Goal: Find specific page/section: Find specific page/section

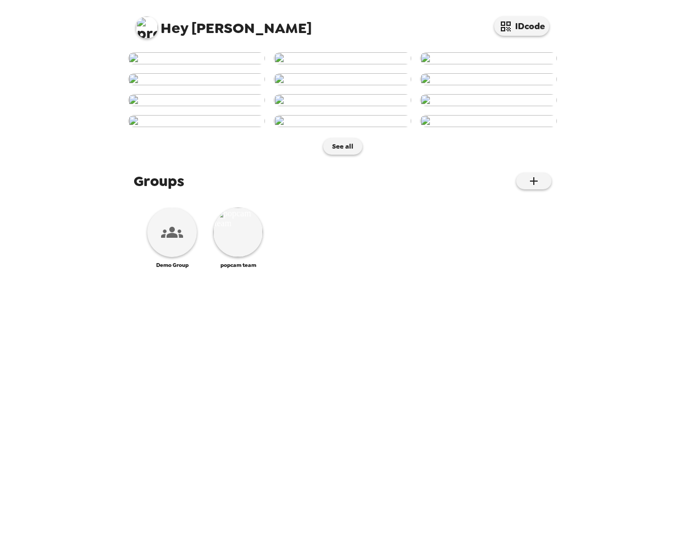
click at [145, 29] on img at bounding box center [147, 27] width 22 height 22
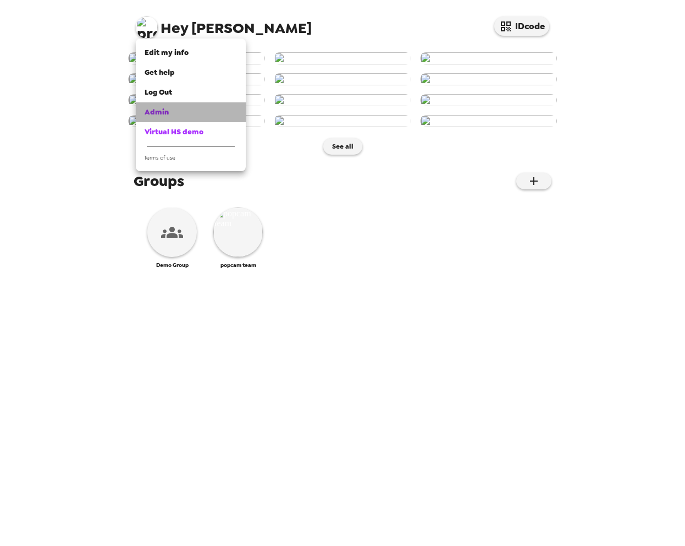
click at [164, 113] on span "Admin" at bounding box center [157, 111] width 24 height 9
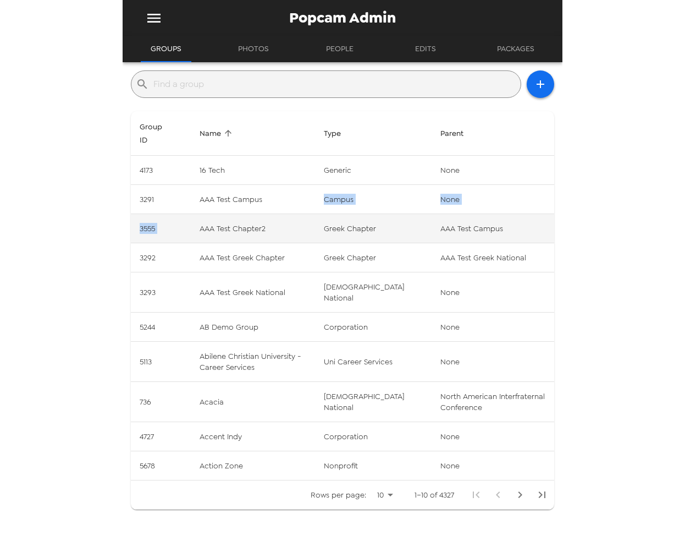
click at [217, 213] on tbody "4173 16 Tech generic None 3291 AAA Test Campus campus None 3555 AAA Test Chapte…" at bounding box center [342, 318] width 423 height 324
click at [181, 230] on td "3555" at bounding box center [161, 228] width 60 height 29
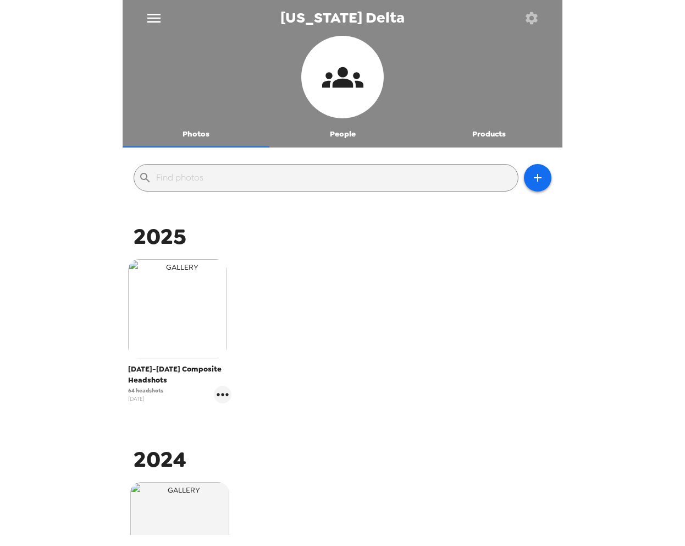
click at [207, 306] on img "button" at bounding box center [177, 308] width 99 height 99
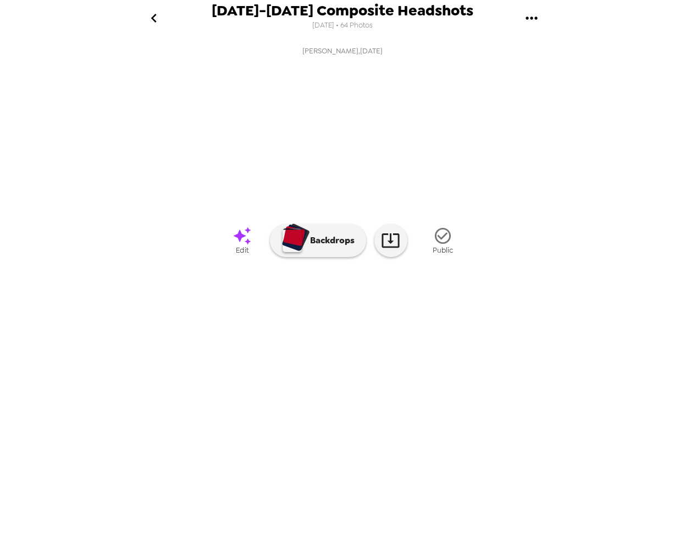
scroll to position [0, 2683]
